Goal: Transaction & Acquisition: Purchase product/service

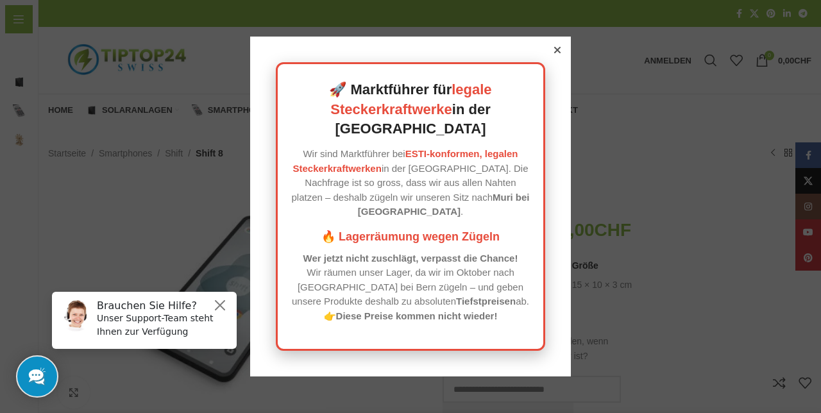
click at [559, 53] on icon at bounding box center [557, 50] width 6 height 6
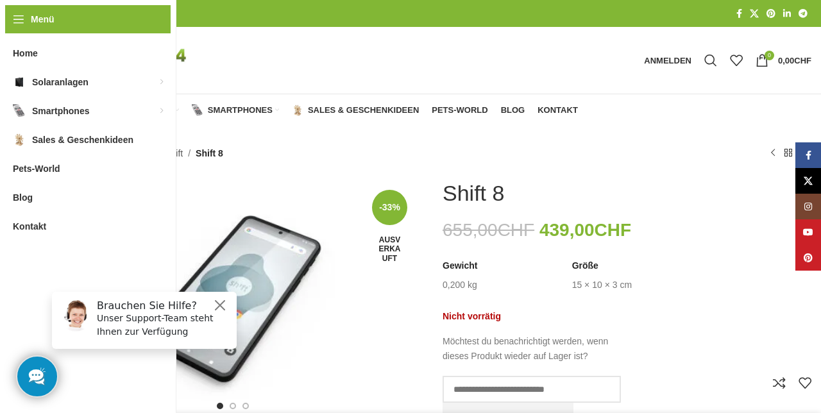
click at [183, 156] on link "Shift" at bounding box center [174, 153] width 18 height 14
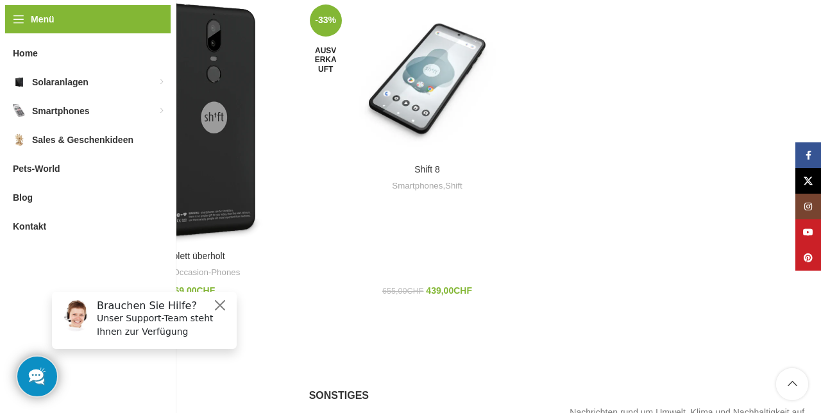
scroll to position [534, 0]
click at [121, 253] on link "Shift 6mq komplett überholt" at bounding box center [169, 255] width 109 height 10
